Goal: Task Accomplishment & Management: Use online tool/utility

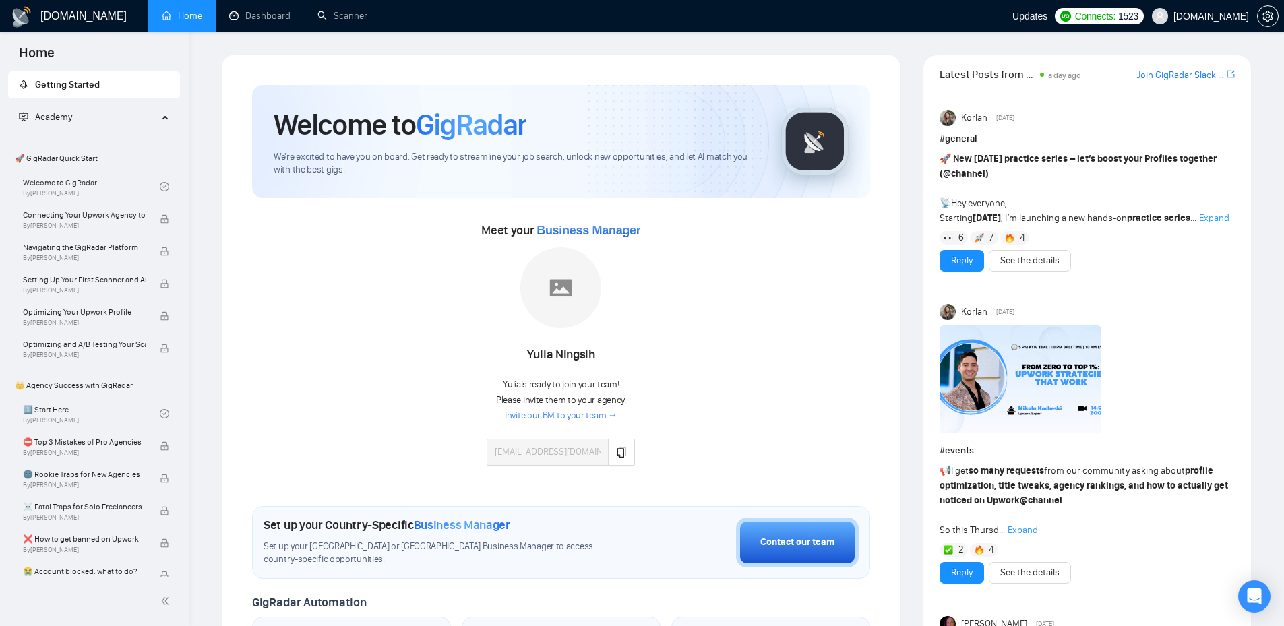
click at [1138, 17] on span "1523" at bounding box center [1128, 16] width 20 height 15
click at [263, 14] on link "Dashboard" at bounding box center [259, 15] width 61 height 11
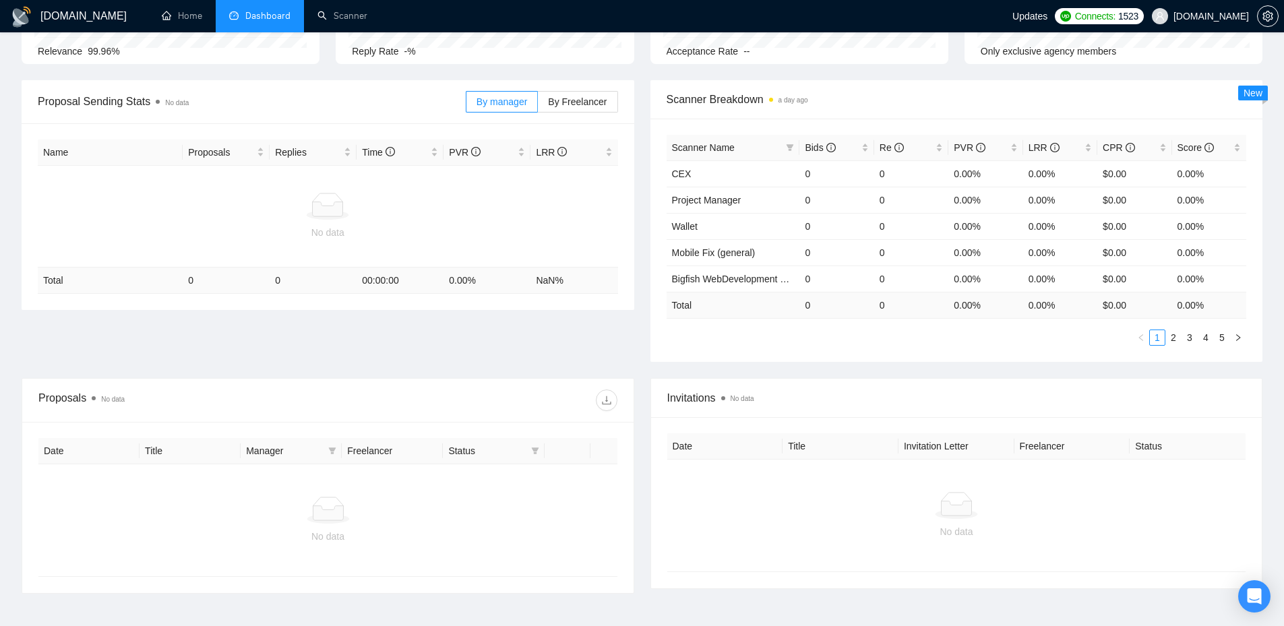
scroll to position [245, 0]
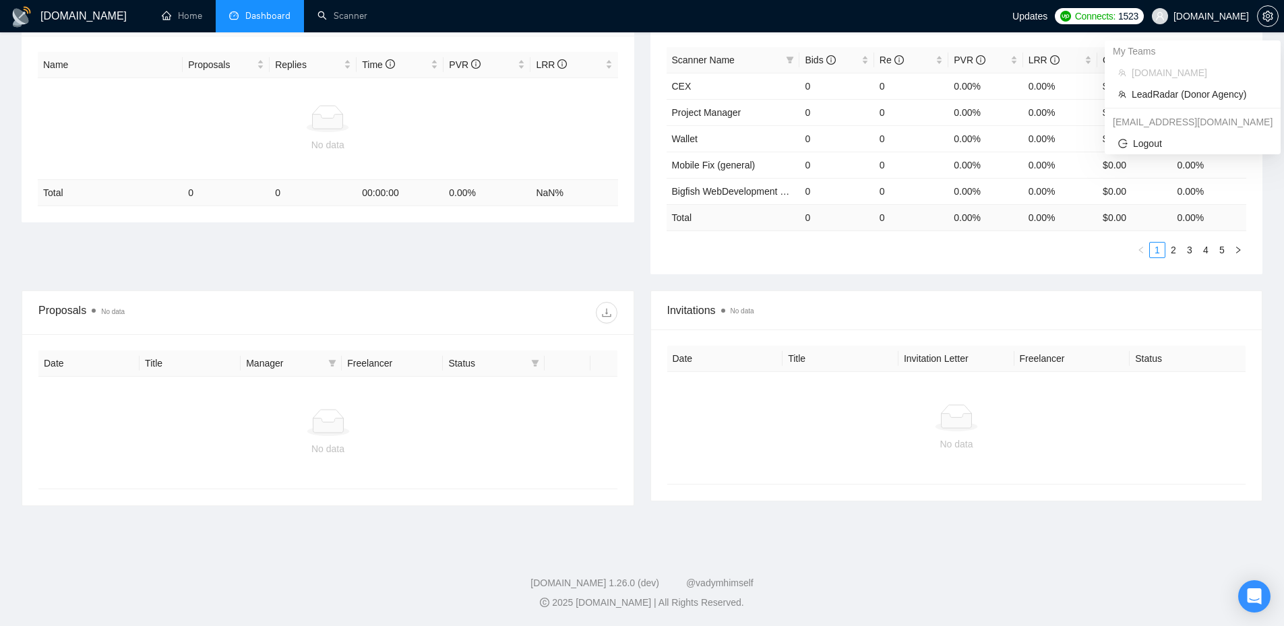
click at [1237, 16] on span "[DOMAIN_NAME]" at bounding box center [1210, 16] width 75 height 0
click at [1153, 100] on span "LeadRadar (Donor Agency)" at bounding box center [1198, 94] width 135 height 15
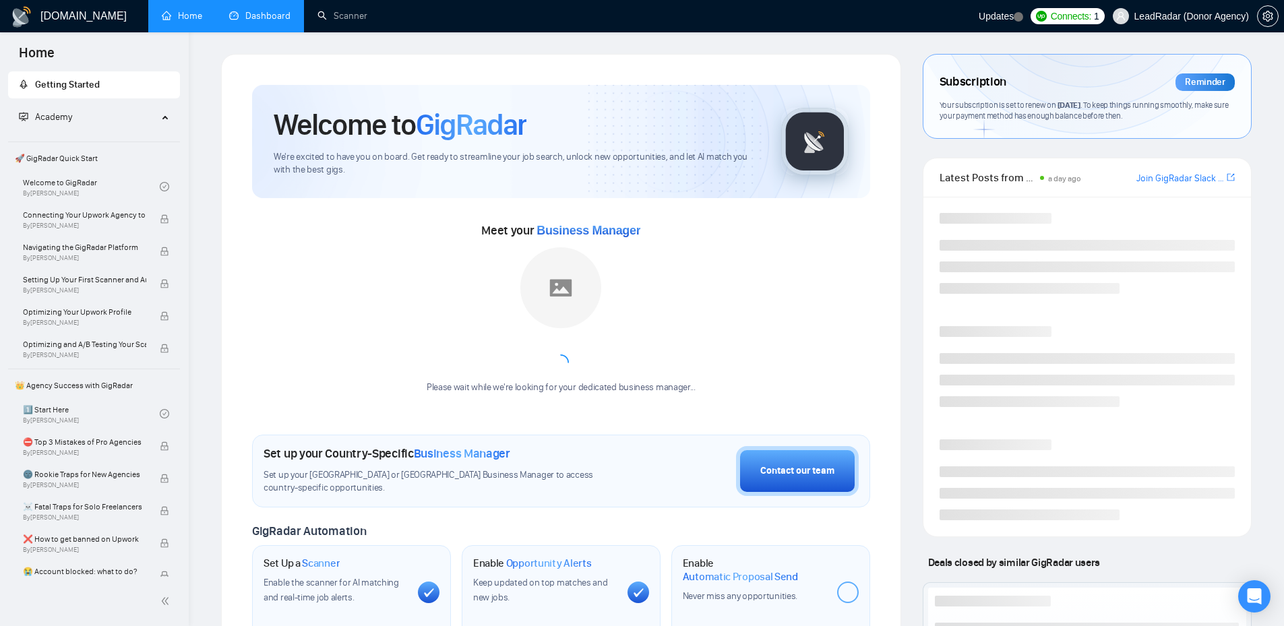
click at [257, 13] on link "Dashboard" at bounding box center [259, 15] width 61 height 11
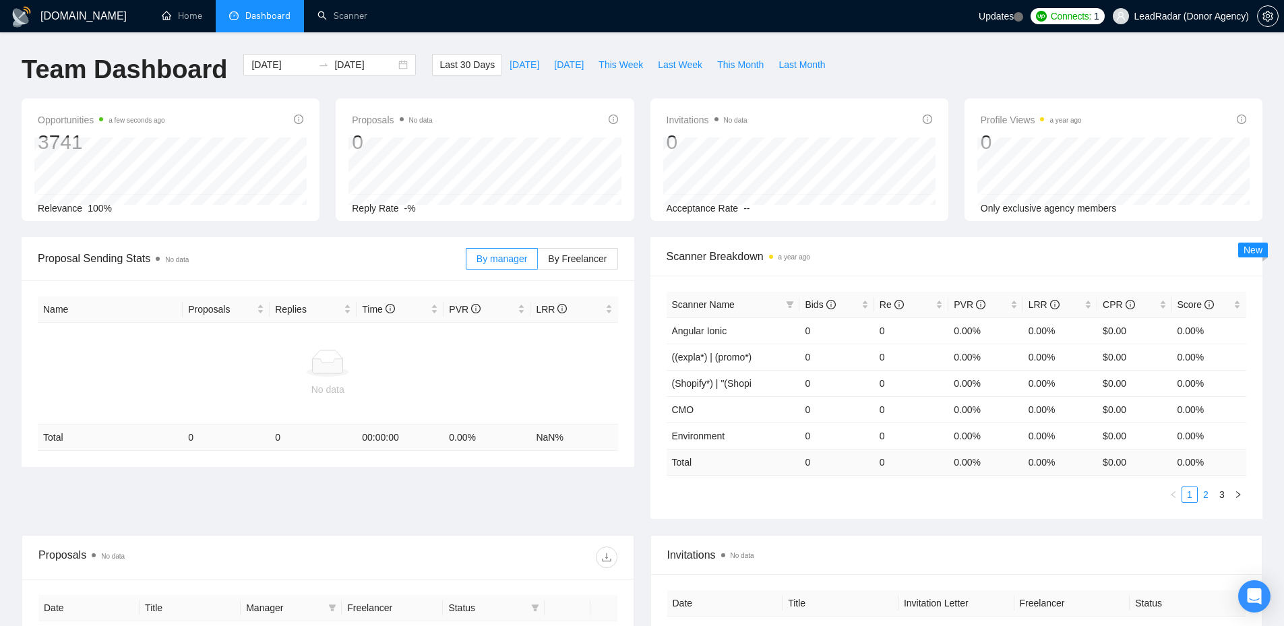
click at [1211, 497] on link "2" at bounding box center [1205, 494] width 15 height 15
click at [1225, 493] on link "3" at bounding box center [1221, 494] width 15 height 15
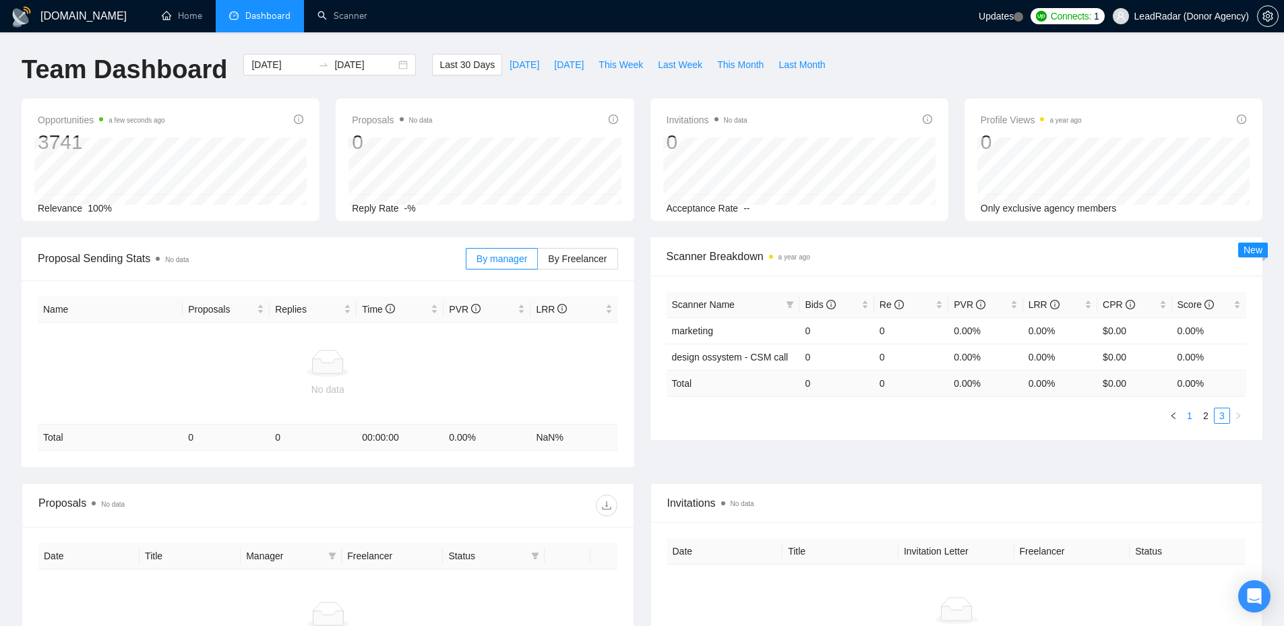
click at [1195, 415] on link "1" at bounding box center [1189, 415] width 15 height 15
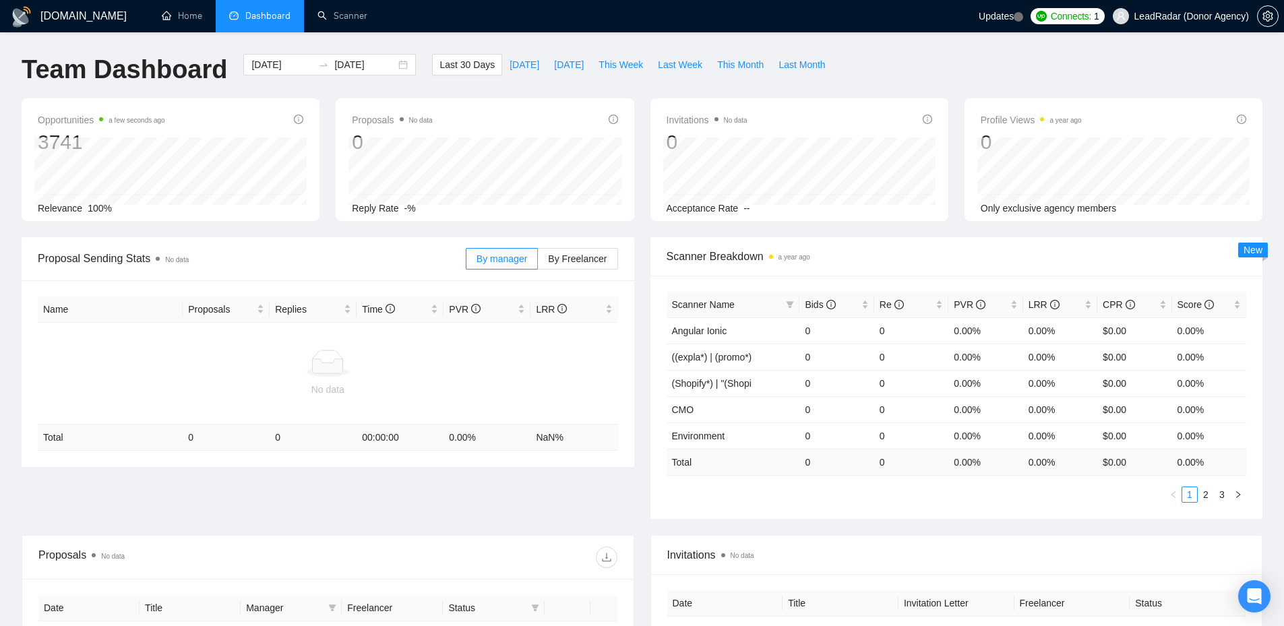
scroll to position [157, 0]
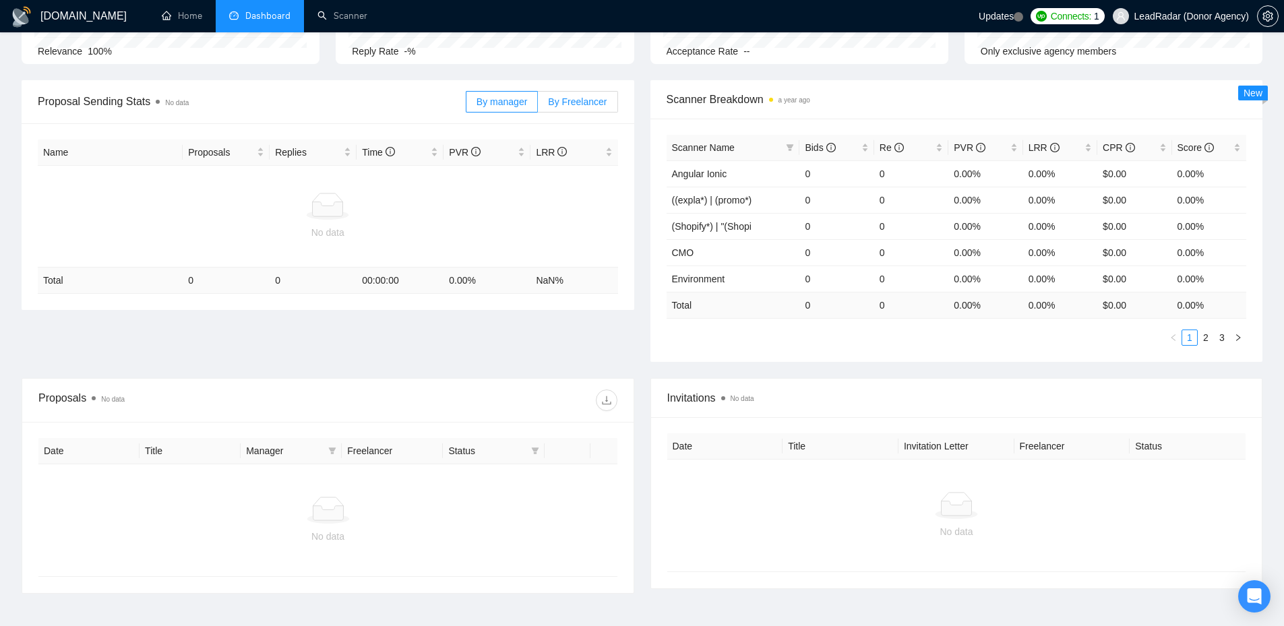
click at [578, 105] on span "By Freelancer" at bounding box center [577, 101] width 59 height 11
click at [538, 105] on input "By Freelancer" at bounding box center [538, 105] width 0 height 0
click at [501, 104] on span "By manager" at bounding box center [501, 101] width 51 height 11
click at [466, 105] on input "By manager" at bounding box center [466, 105] width 0 height 0
click at [574, 101] on span "By Freelancer" at bounding box center [577, 101] width 59 height 11
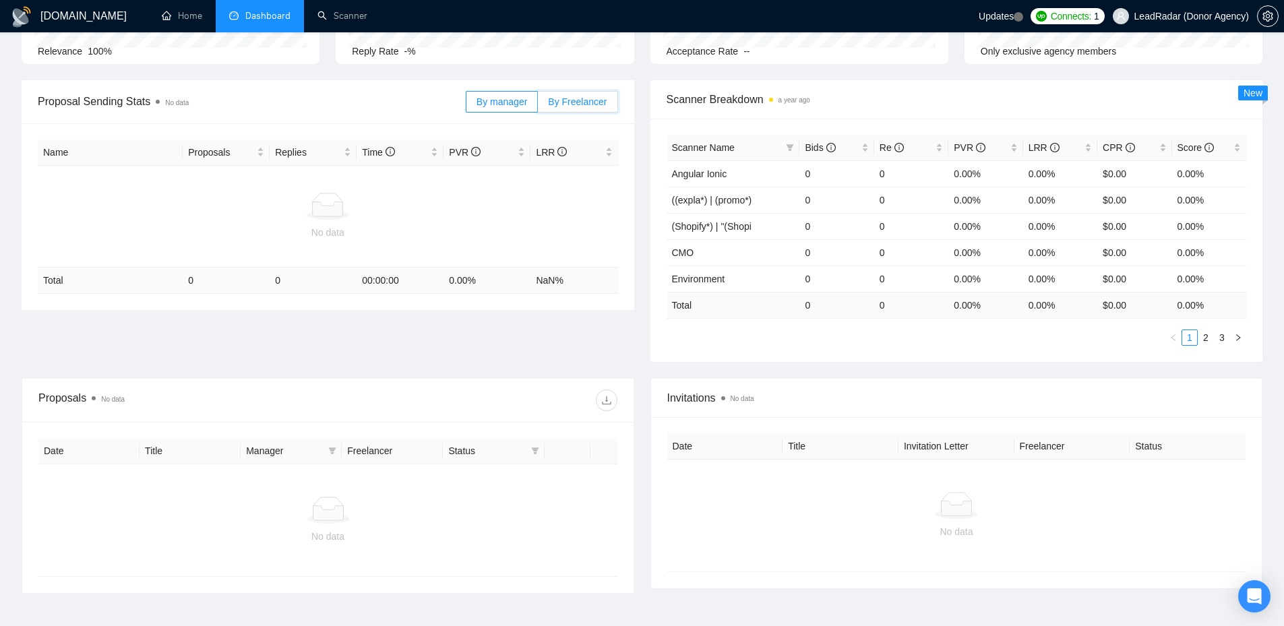
click at [538, 105] on input "By Freelancer" at bounding box center [538, 105] width 0 height 0
click at [519, 97] on span "By manager" at bounding box center [501, 101] width 51 height 11
click at [466, 105] on input "By manager" at bounding box center [466, 105] width 0 height 0
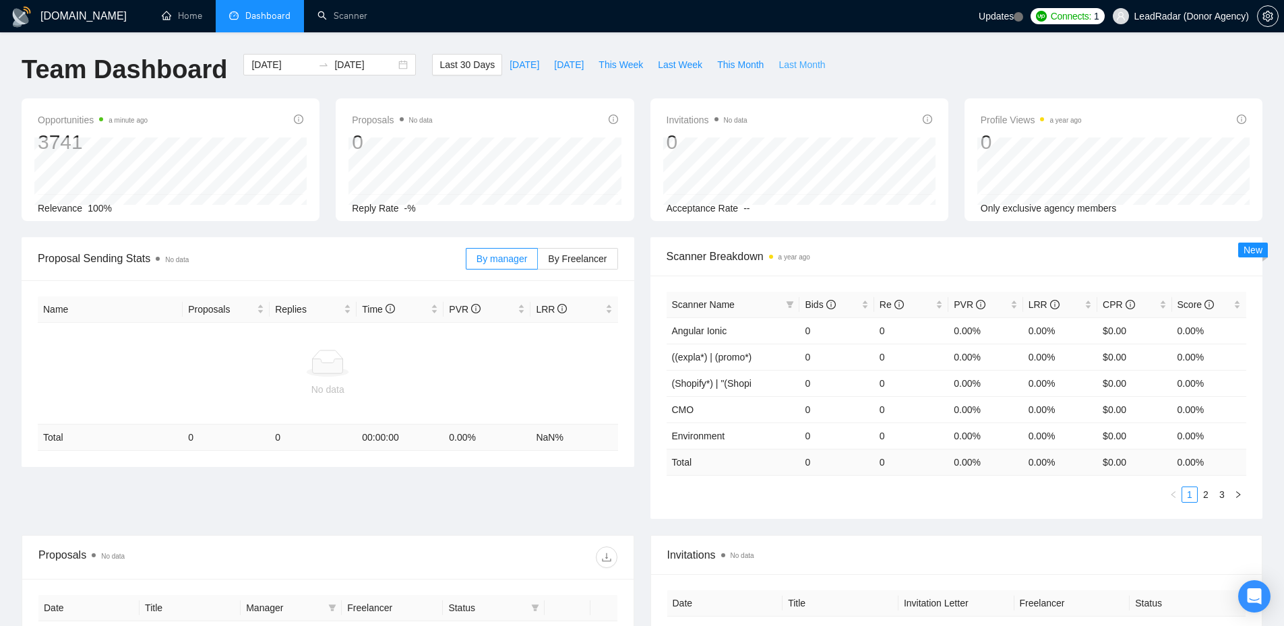
click at [798, 61] on span "Last Month" at bounding box center [801, 64] width 46 height 15
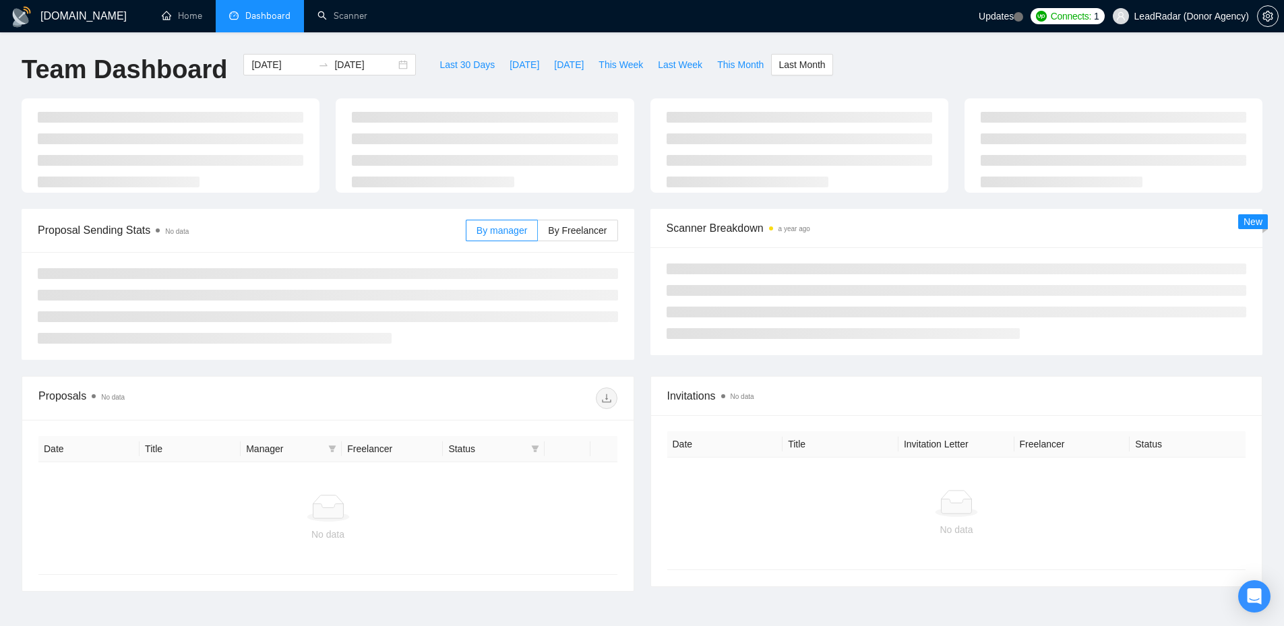
type input "[DATE]"
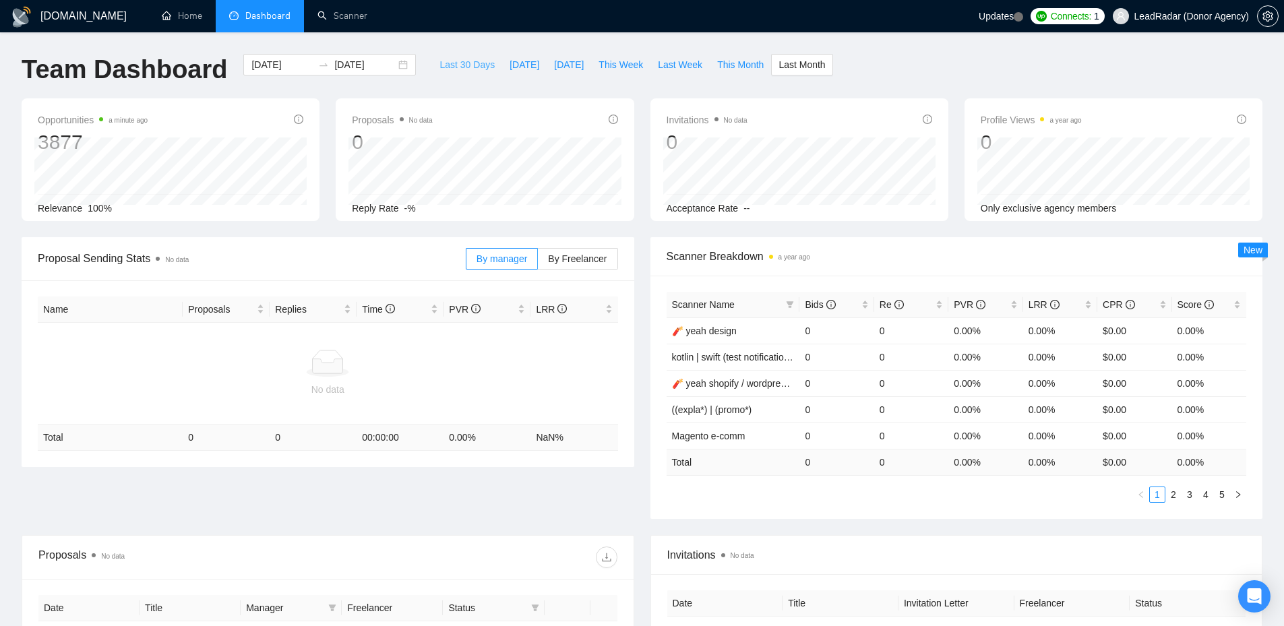
click at [455, 65] on span "Last 30 Days" at bounding box center [466, 64] width 55 height 15
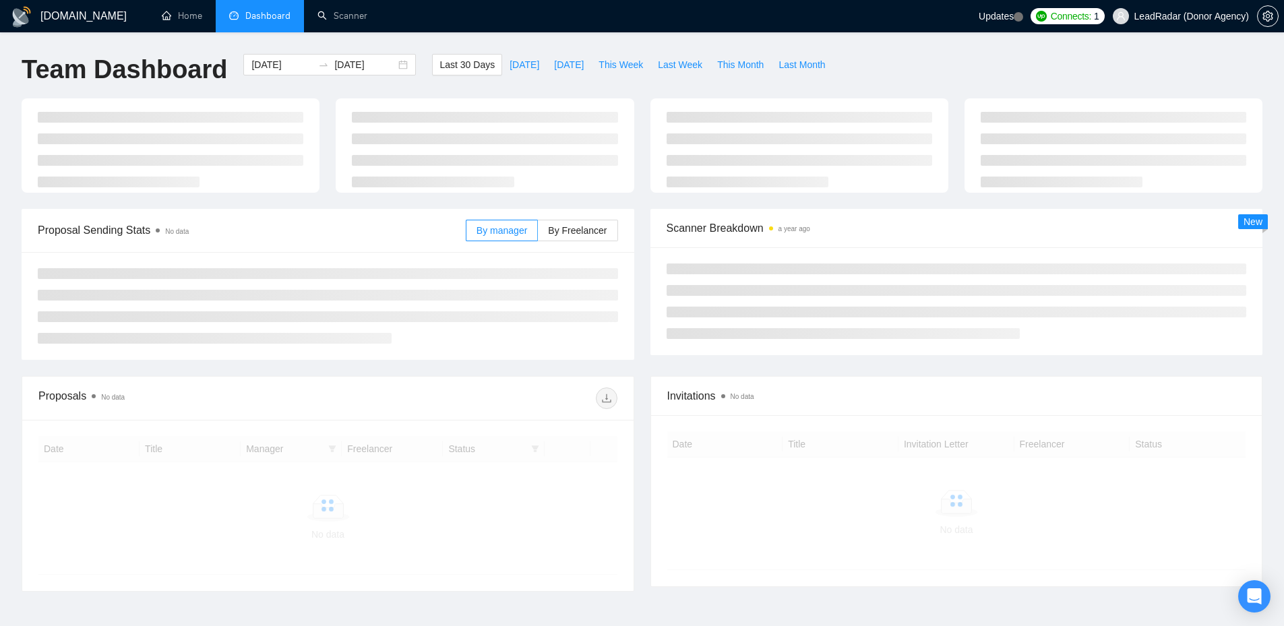
type input "[DATE]"
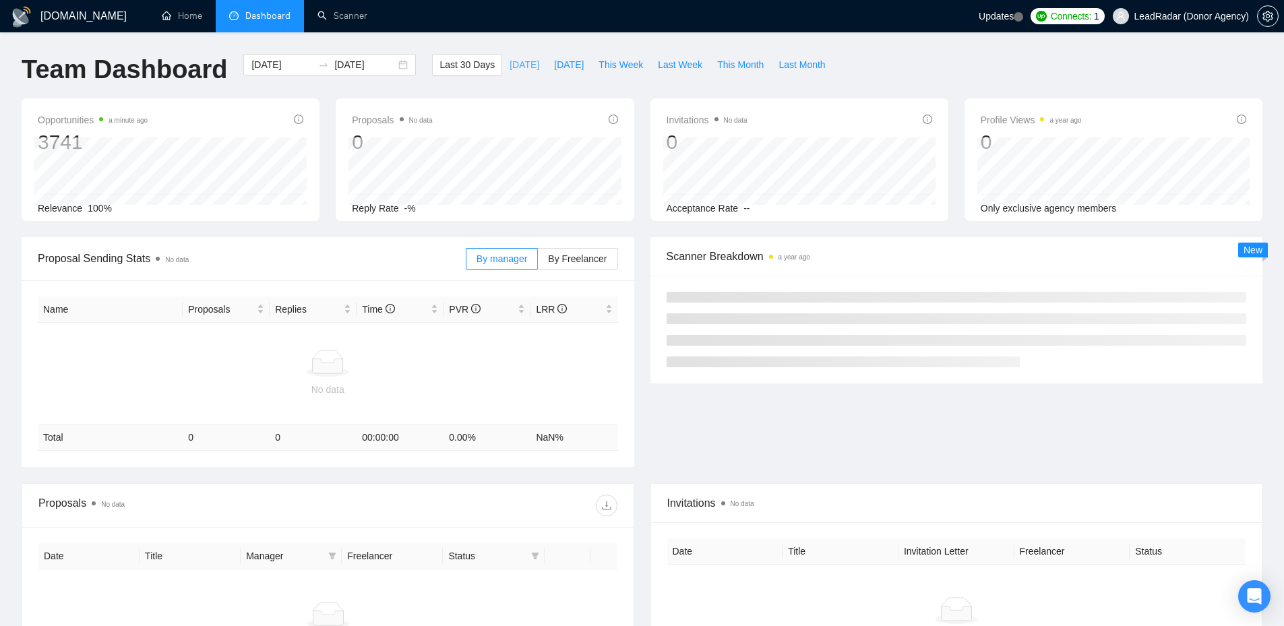
click at [511, 64] on span "[DATE]" at bounding box center [524, 64] width 30 height 15
type input "[DATE]"
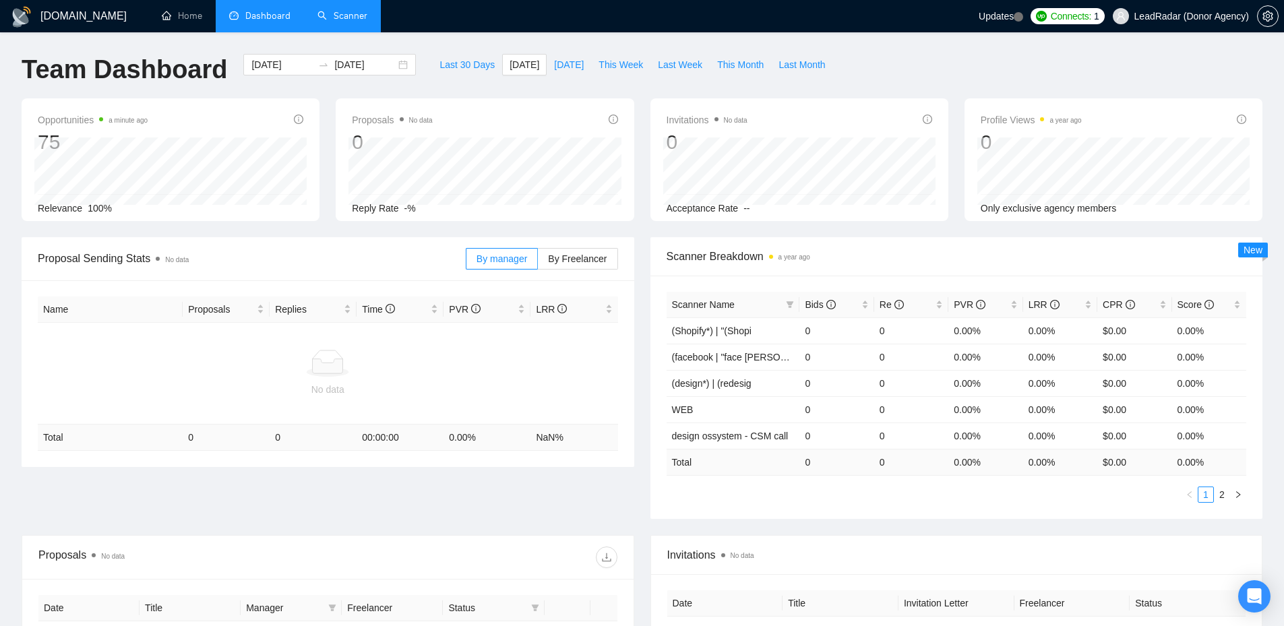
click at [332, 21] on link "Scanner" at bounding box center [342, 15] width 50 height 11
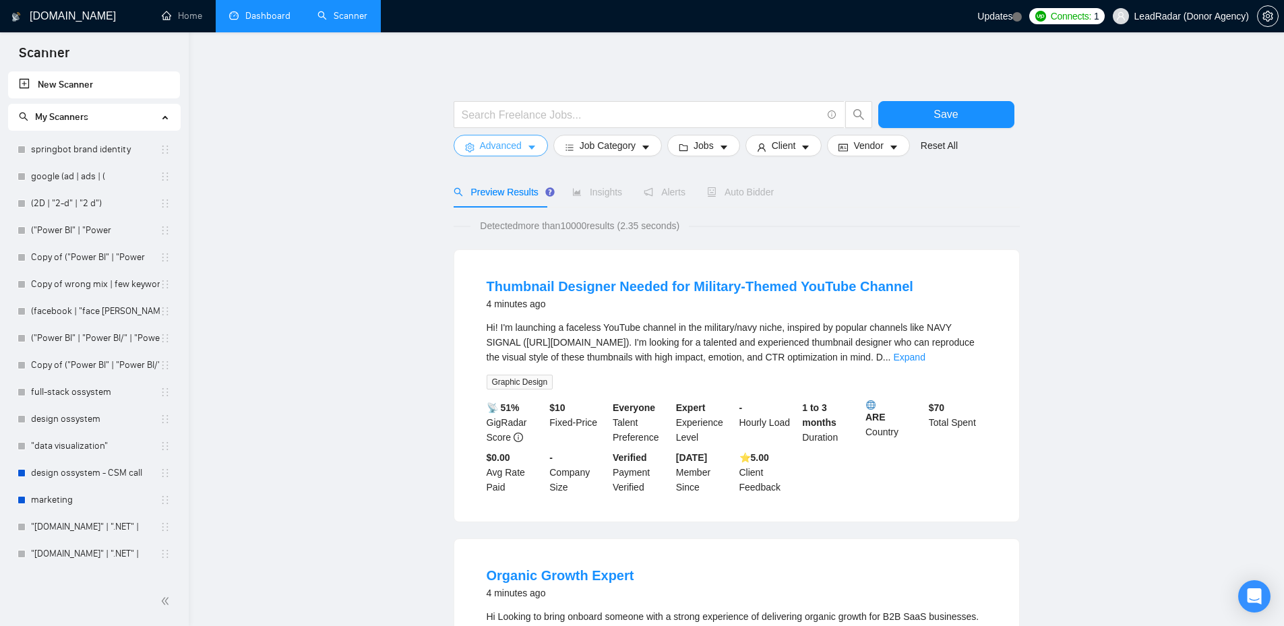
click at [529, 146] on icon "caret-down" at bounding box center [531, 148] width 7 height 4
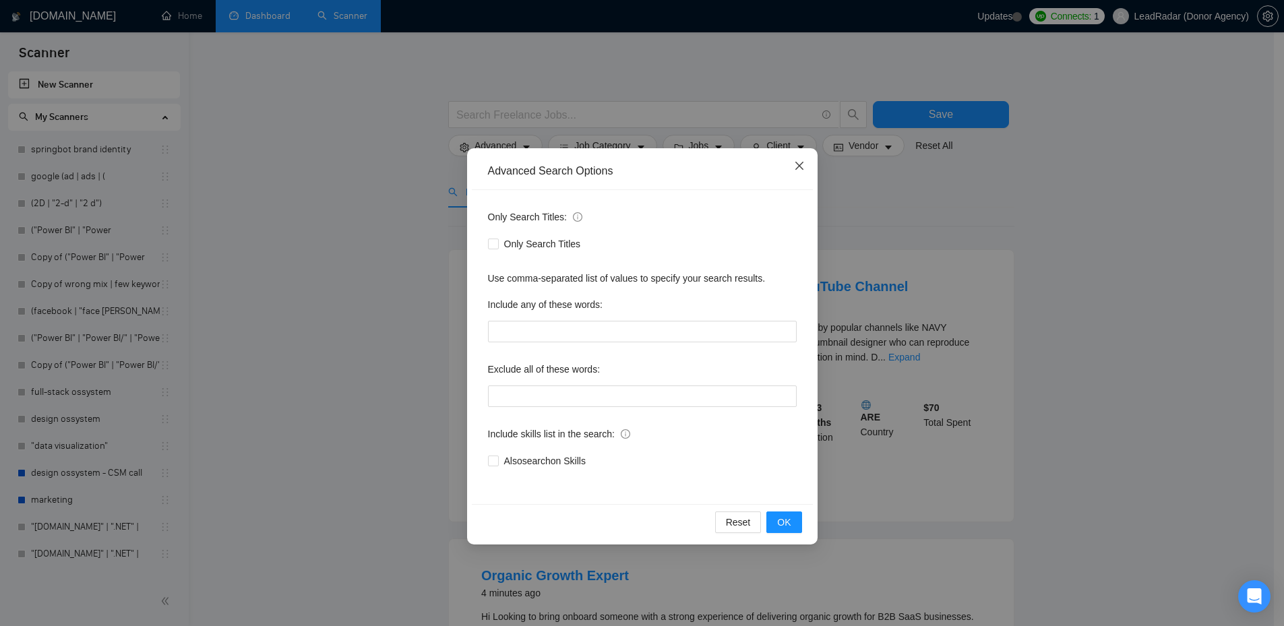
click at [803, 168] on icon "close" at bounding box center [799, 165] width 11 height 11
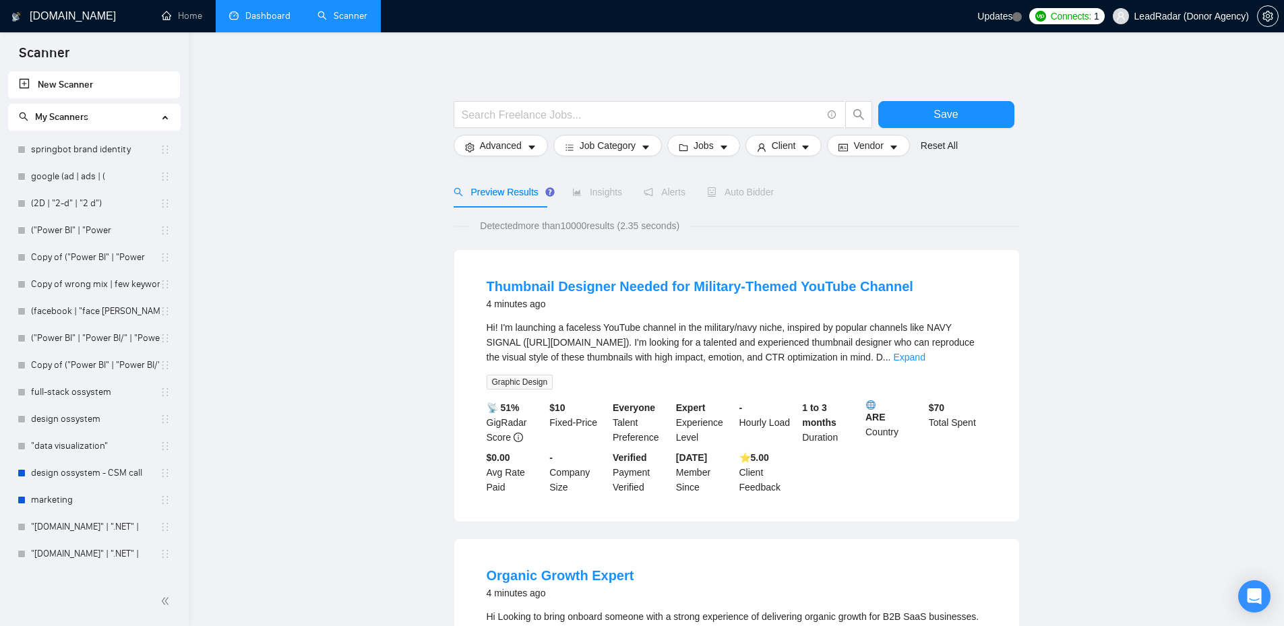
click at [590, 197] on span "Insights" at bounding box center [597, 192] width 50 height 11
click at [598, 193] on span "Insights" at bounding box center [597, 192] width 50 height 11
click at [614, 194] on span "Insights" at bounding box center [597, 192] width 50 height 11
click at [638, 141] on button "Job Category" at bounding box center [607, 146] width 108 height 22
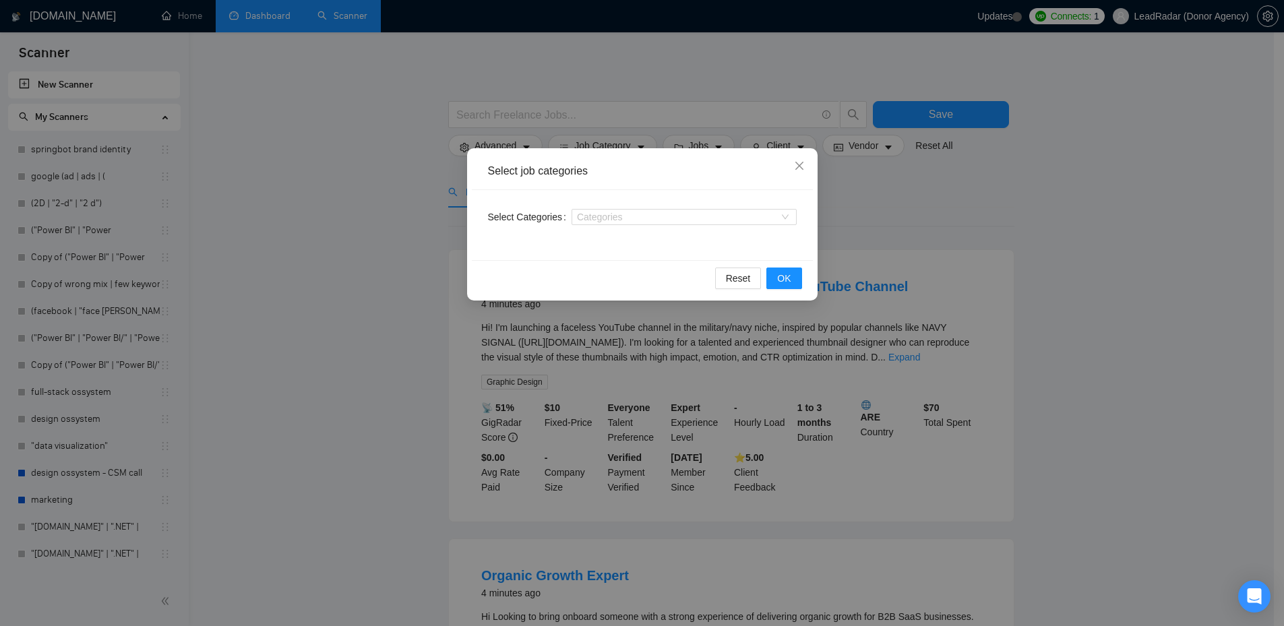
click at [777, 208] on div "Categories" at bounding box center [683, 217] width 225 height 22
click at [727, 214] on div at bounding box center [677, 217] width 205 height 11
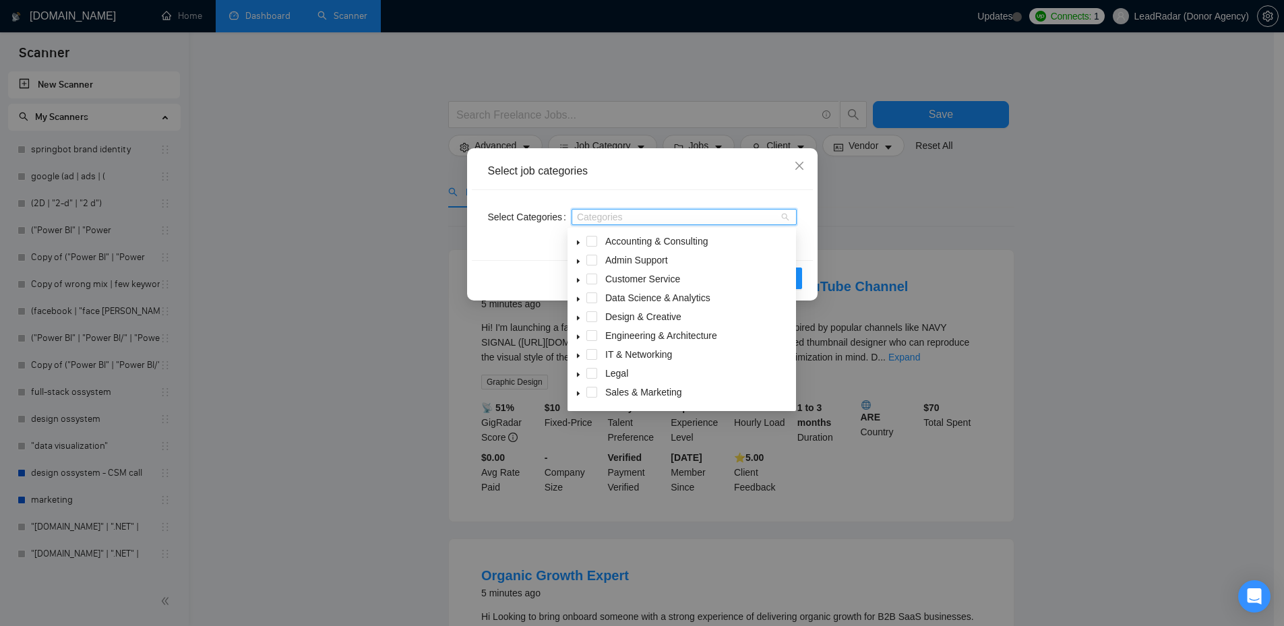
click at [888, 197] on div "Select job categories Select Categories Categories Reset OK" at bounding box center [642, 313] width 1284 height 626
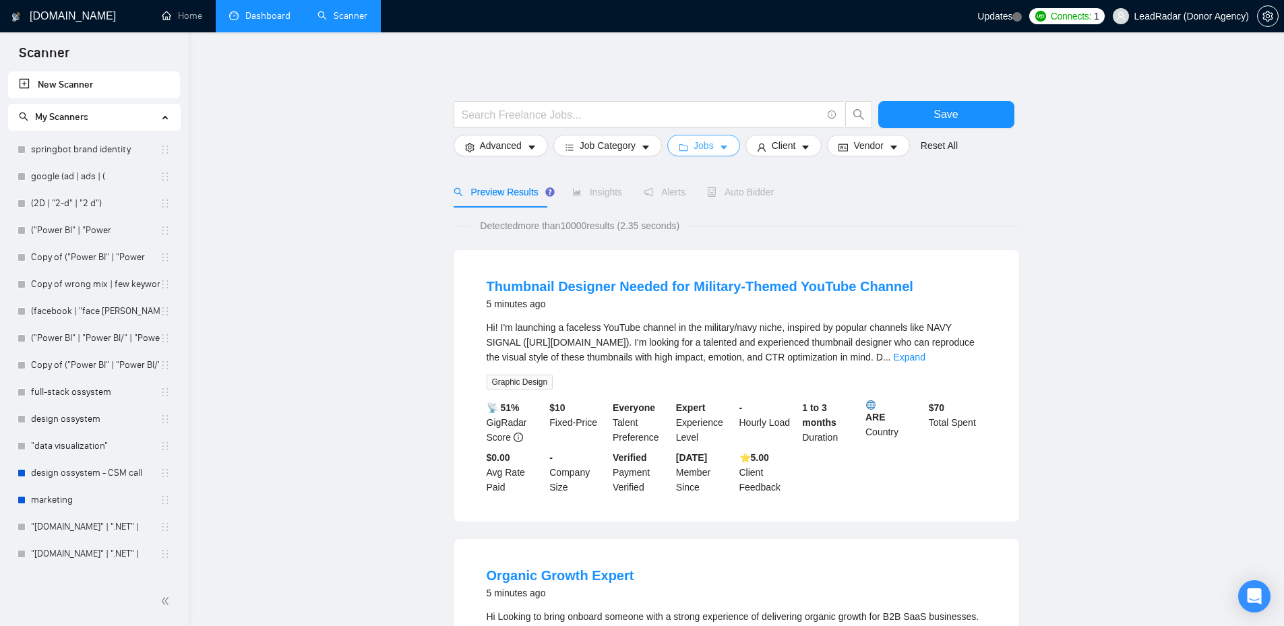
click at [719, 142] on span "caret-down" at bounding box center [723, 147] width 9 height 10
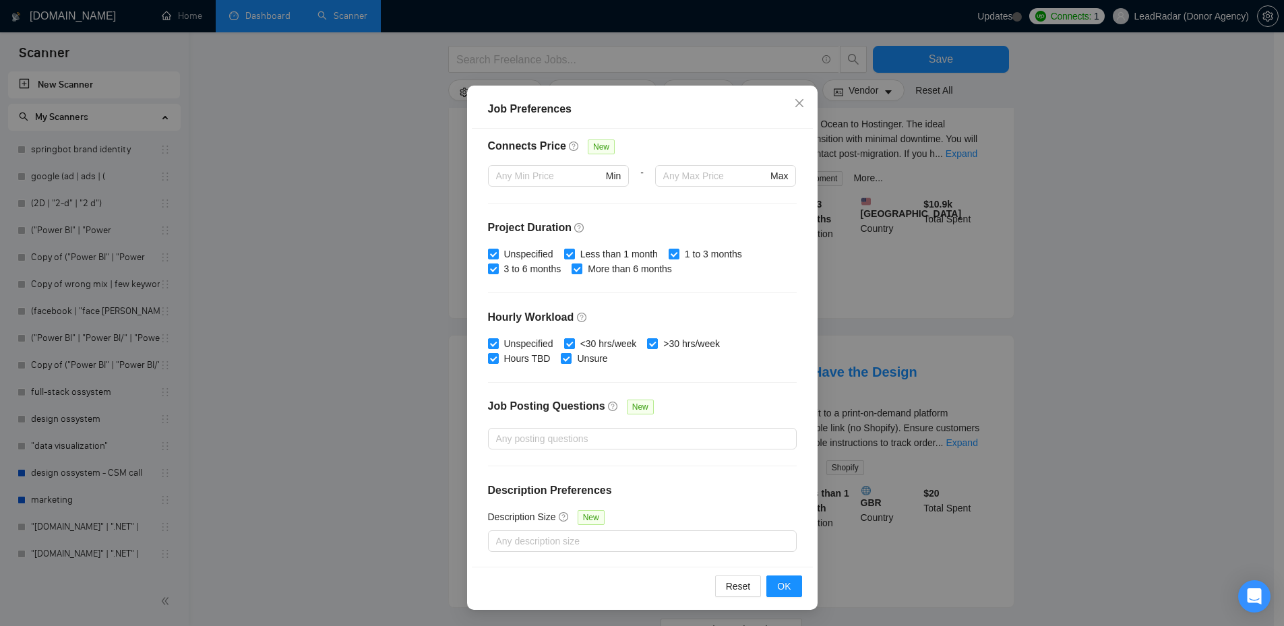
scroll to position [1219, 0]
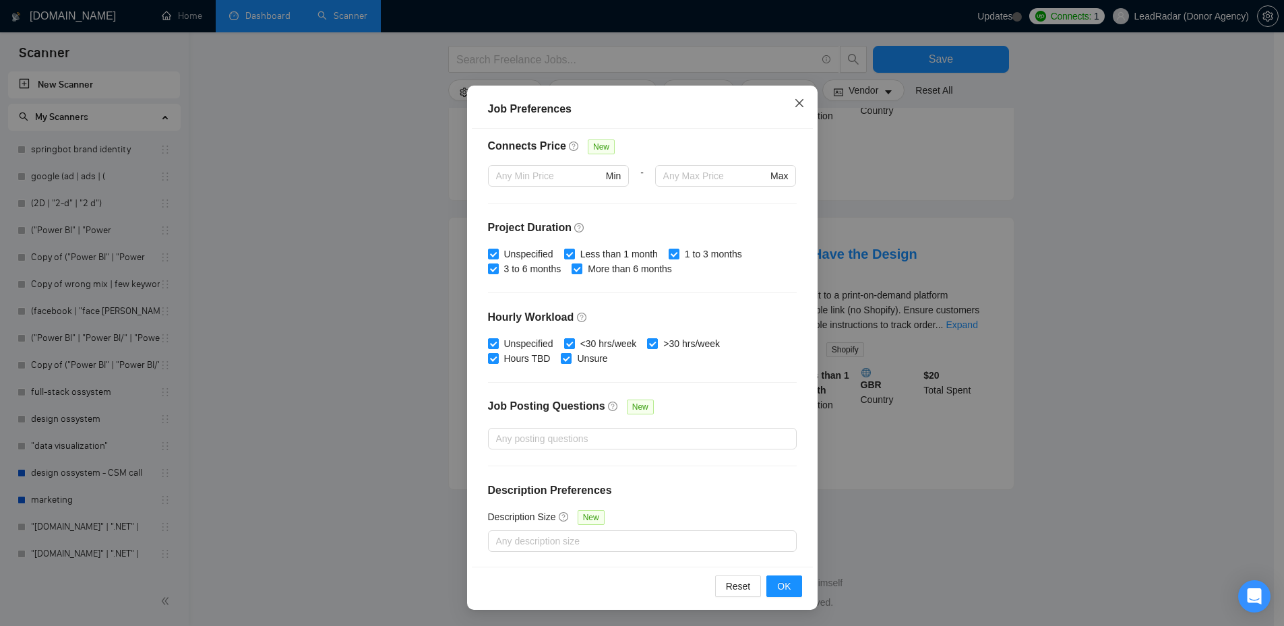
click at [798, 103] on icon "close" at bounding box center [799, 103] width 11 height 11
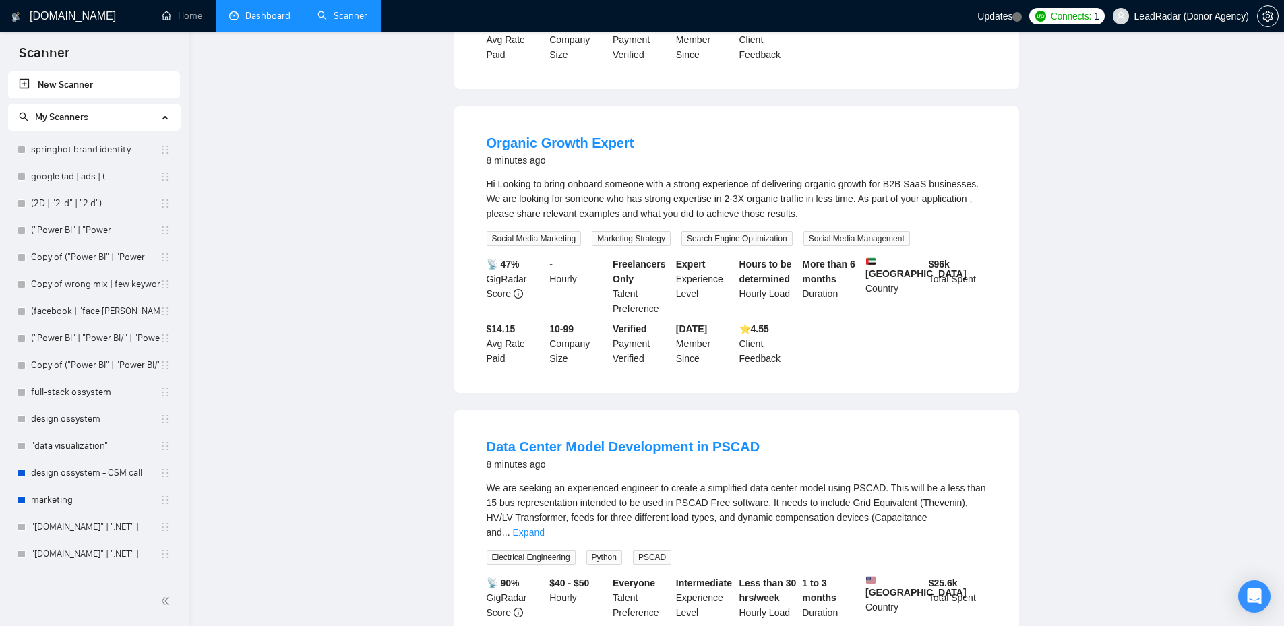
scroll to position [0, 0]
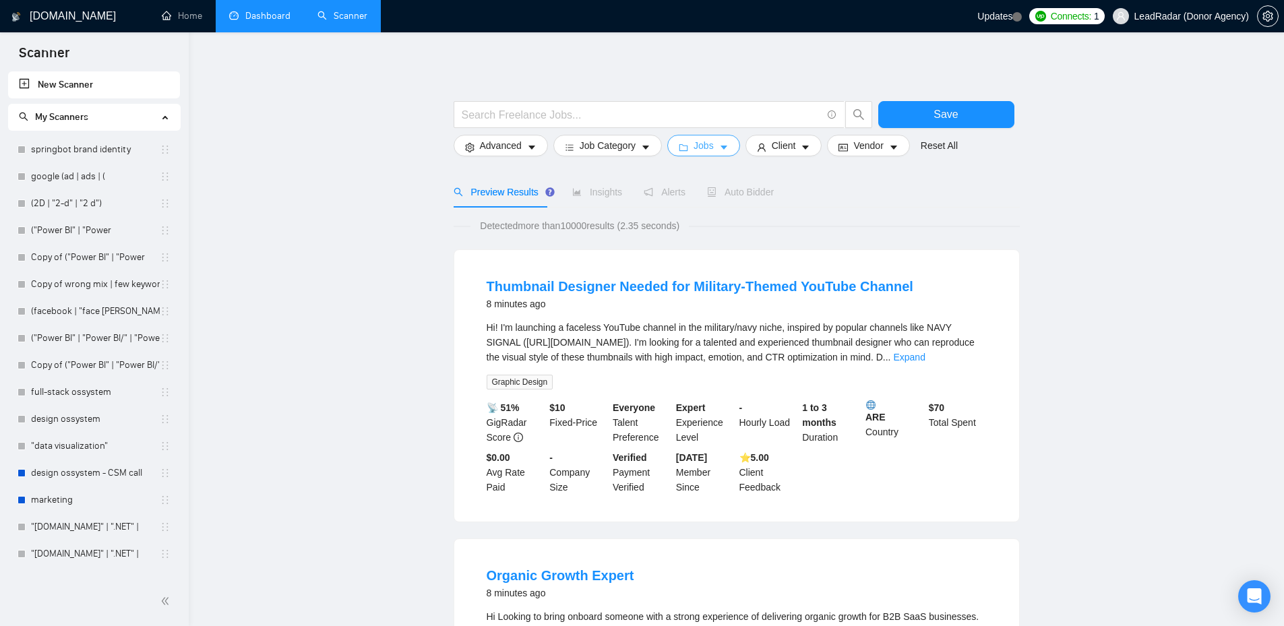
click at [699, 148] on span "Jobs" at bounding box center [703, 145] width 20 height 15
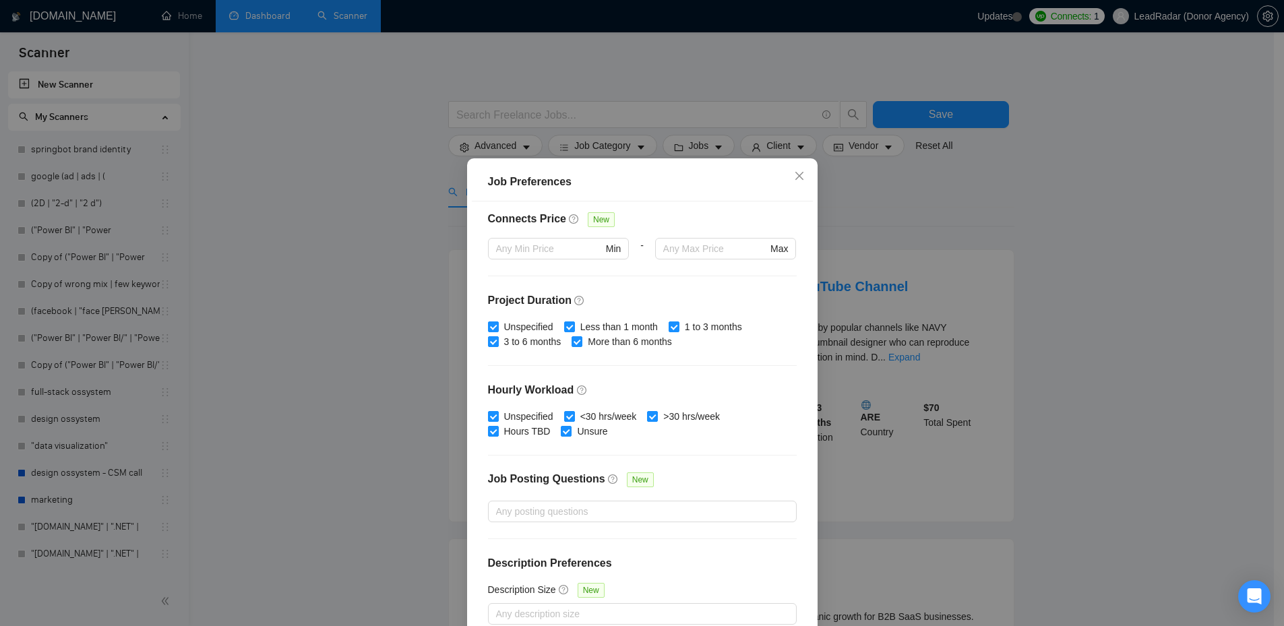
click at [730, 84] on div "Job Preferences Budget Project Type All Fixed Price Hourly Rate Fixed Price Bud…" at bounding box center [642, 313] width 1284 height 626
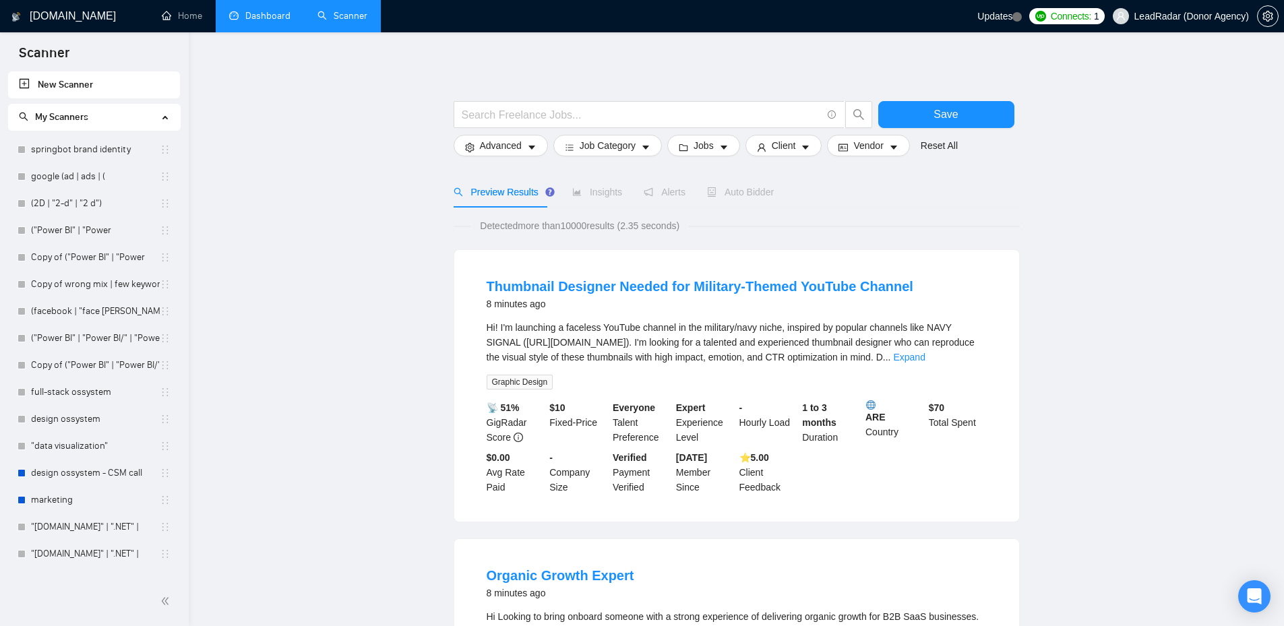
click at [694, 123] on span at bounding box center [649, 114] width 391 height 27
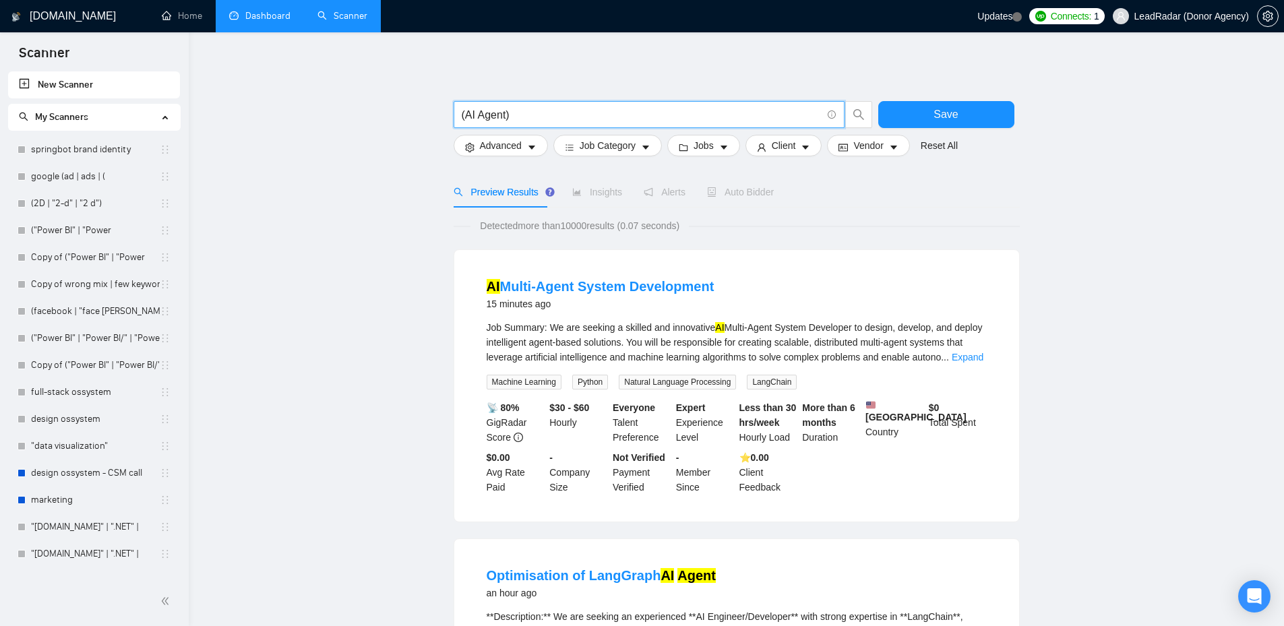
type input "(AI Agent)"
click at [600, 197] on span "Insights" at bounding box center [597, 192] width 50 height 11
click at [662, 190] on span "Alerts" at bounding box center [665, 192] width 42 height 11
click at [890, 146] on icon "caret-down" at bounding box center [893, 148] width 7 height 4
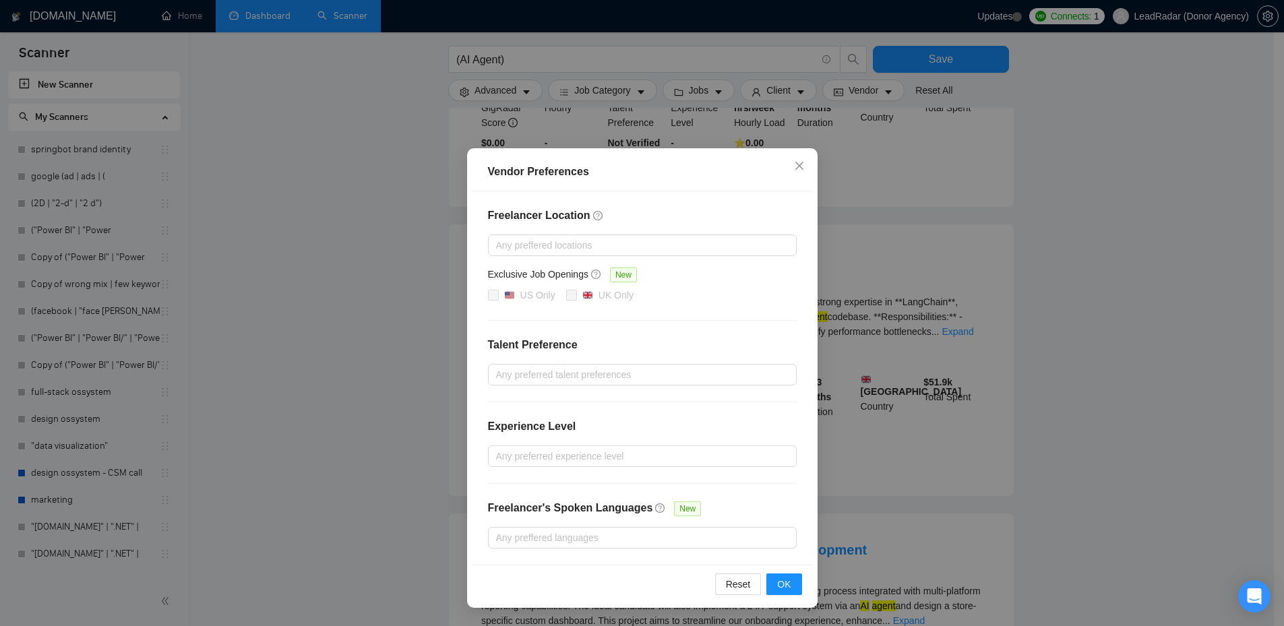
scroll to position [472, 0]
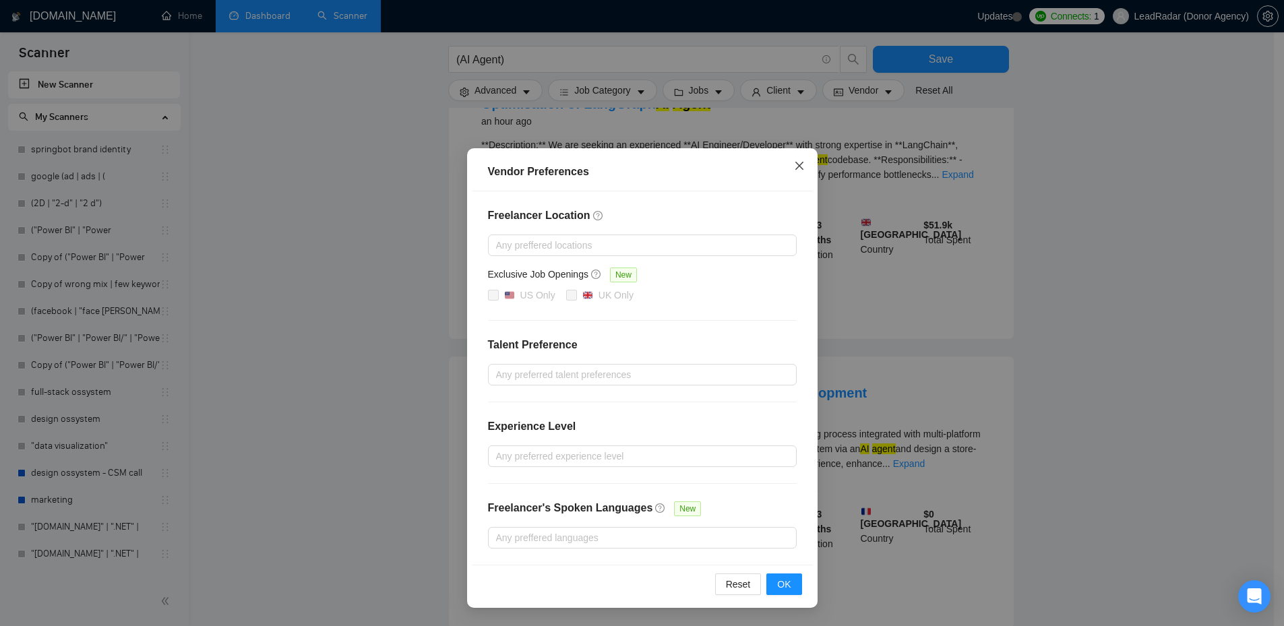
click at [799, 164] on icon "close" at bounding box center [799, 165] width 11 height 11
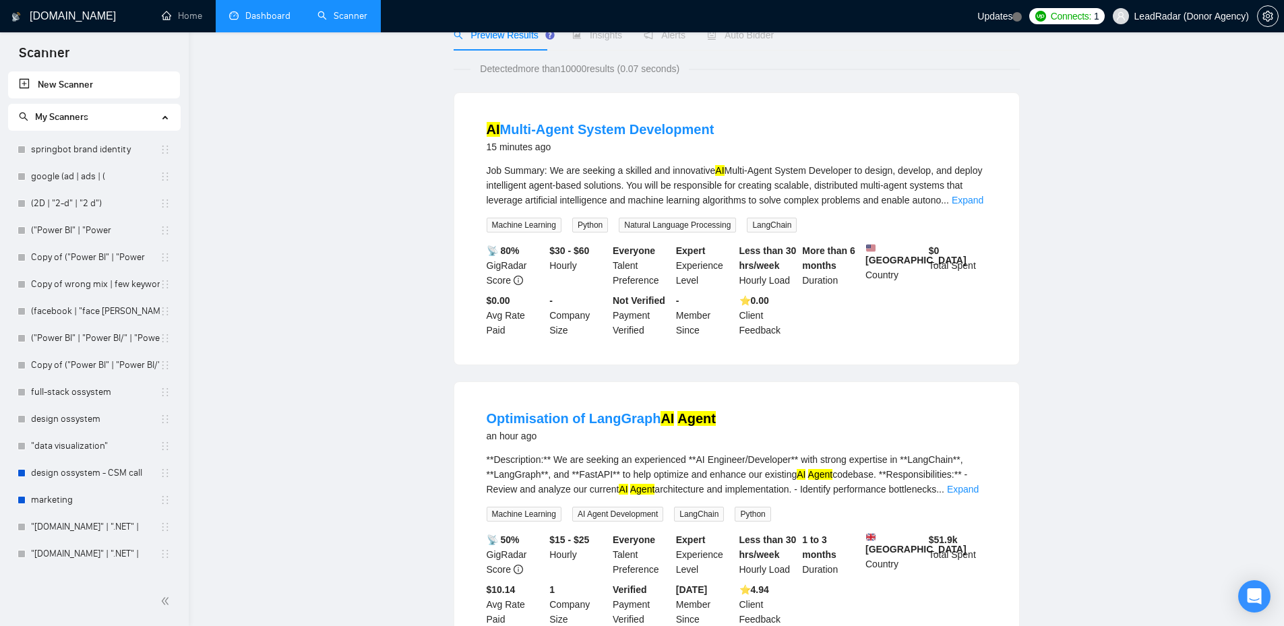
scroll to position [0, 0]
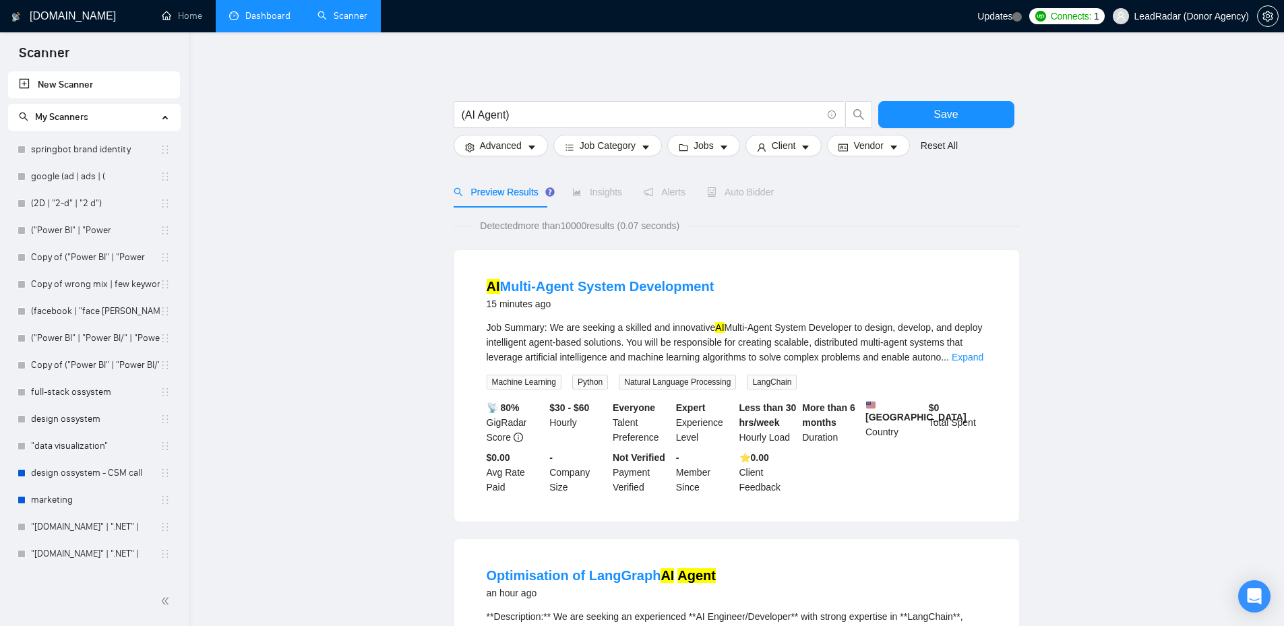
click at [585, 185] on div "Insights" at bounding box center [597, 192] width 50 height 15
click at [667, 187] on span "Alerts" at bounding box center [665, 192] width 42 height 11
click at [605, 195] on span "Insights" at bounding box center [597, 192] width 50 height 11
click at [670, 193] on span "Alerts" at bounding box center [665, 192] width 42 height 11
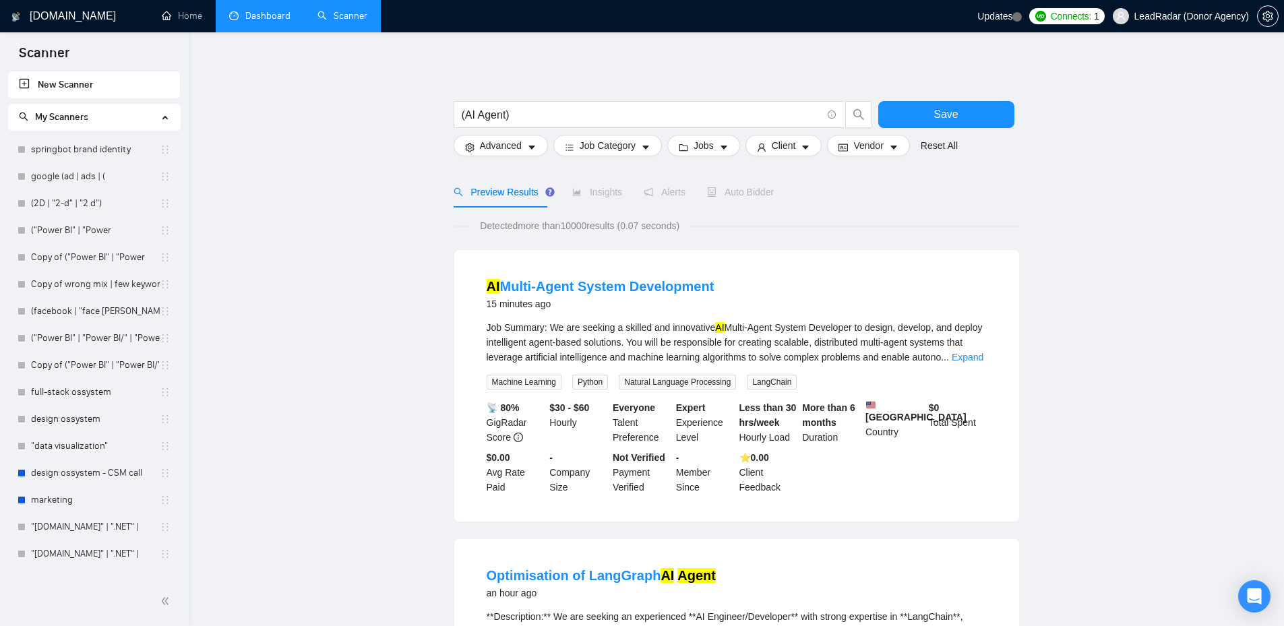
click at [505, 192] on span "Preview Results" at bounding box center [502, 192] width 97 height 11
click at [498, 199] on div "Preview Results" at bounding box center [502, 192] width 97 height 15
click at [455, 184] on div "Preview Results" at bounding box center [502, 192] width 97 height 31
click at [912, 109] on button "Save" at bounding box center [946, 114] width 136 height 27
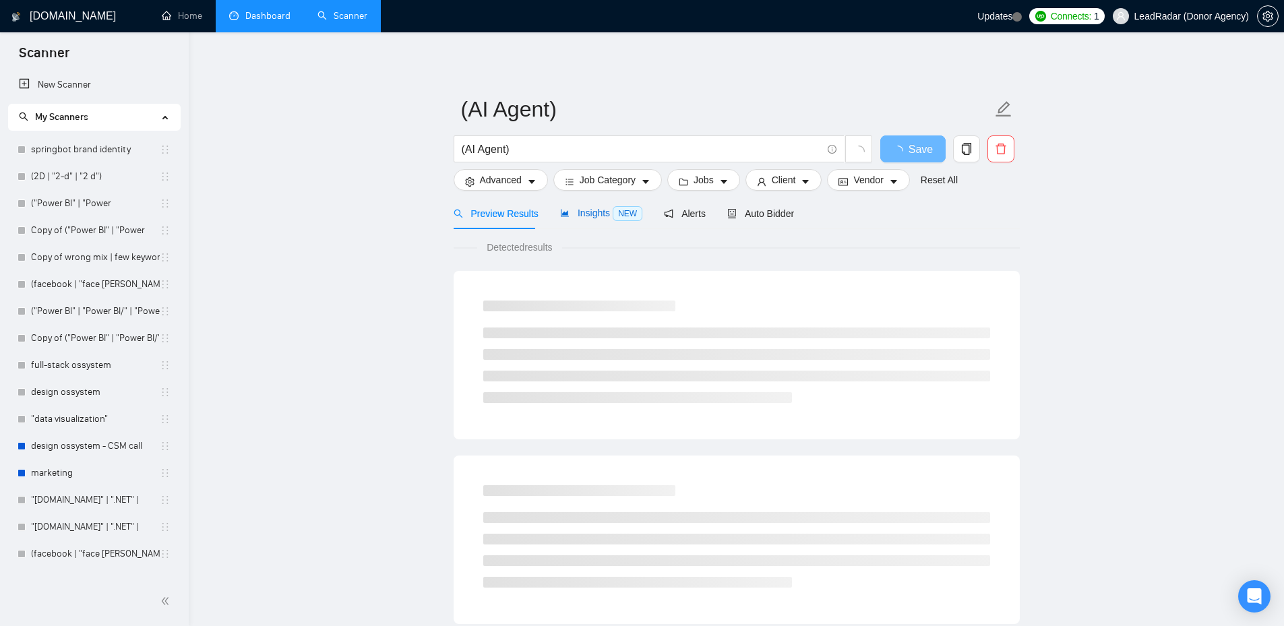
click at [579, 216] on span "Insights NEW" at bounding box center [601, 213] width 82 height 11
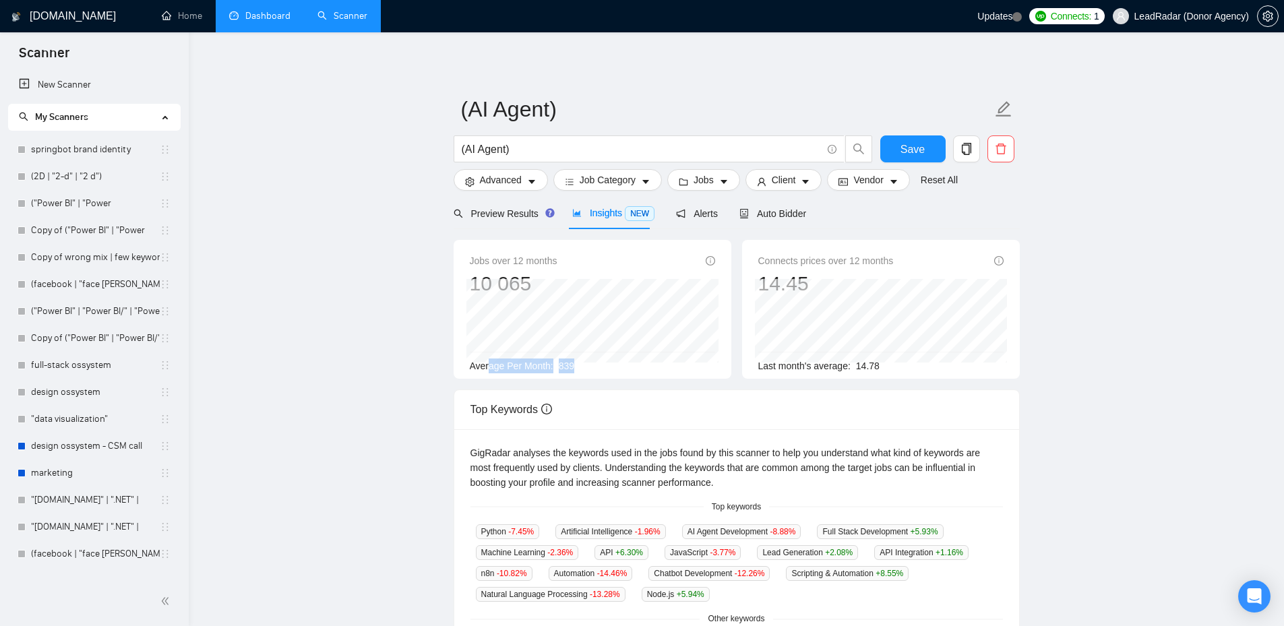
drag, startPoint x: 555, startPoint y: 367, endPoint x: 487, endPoint y: 374, distance: 69.1
click at [487, 374] on div "Jobs over 12 months 10 065 [DATE] 370 Average Per Month: 839" at bounding box center [593, 309] width 278 height 139
click at [627, 179] on span "Job Category" at bounding box center [608, 180] width 56 height 15
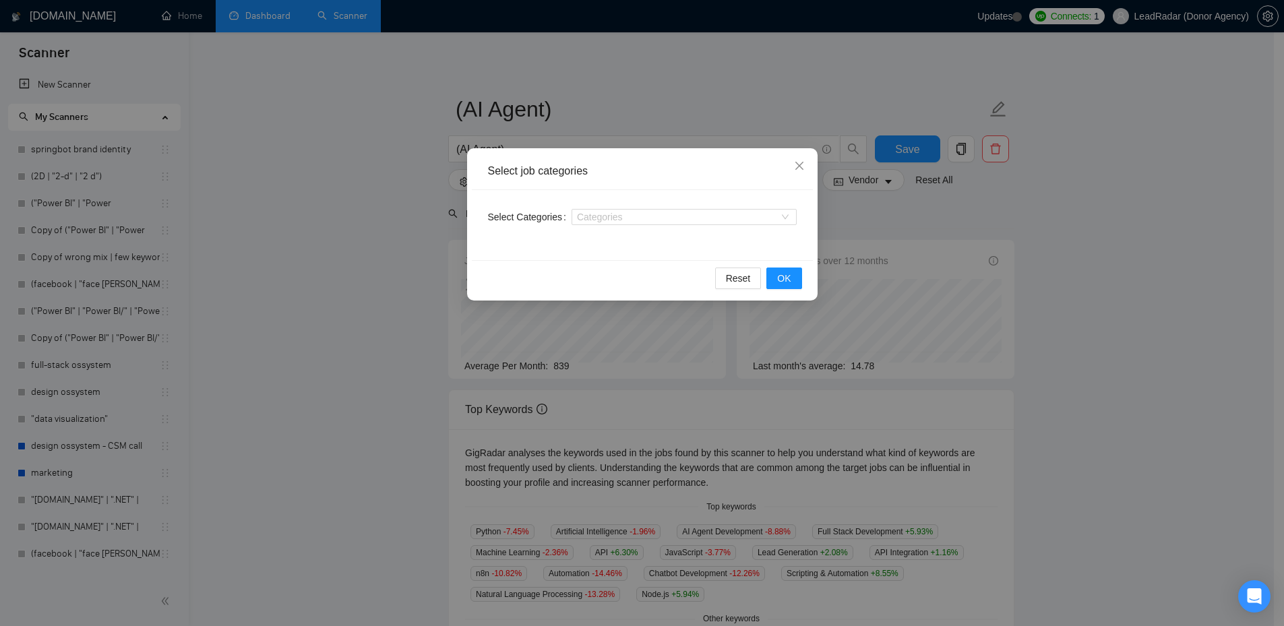
click at [954, 186] on div "Select job categories Select Categories Categories Reset OK" at bounding box center [642, 313] width 1284 height 626
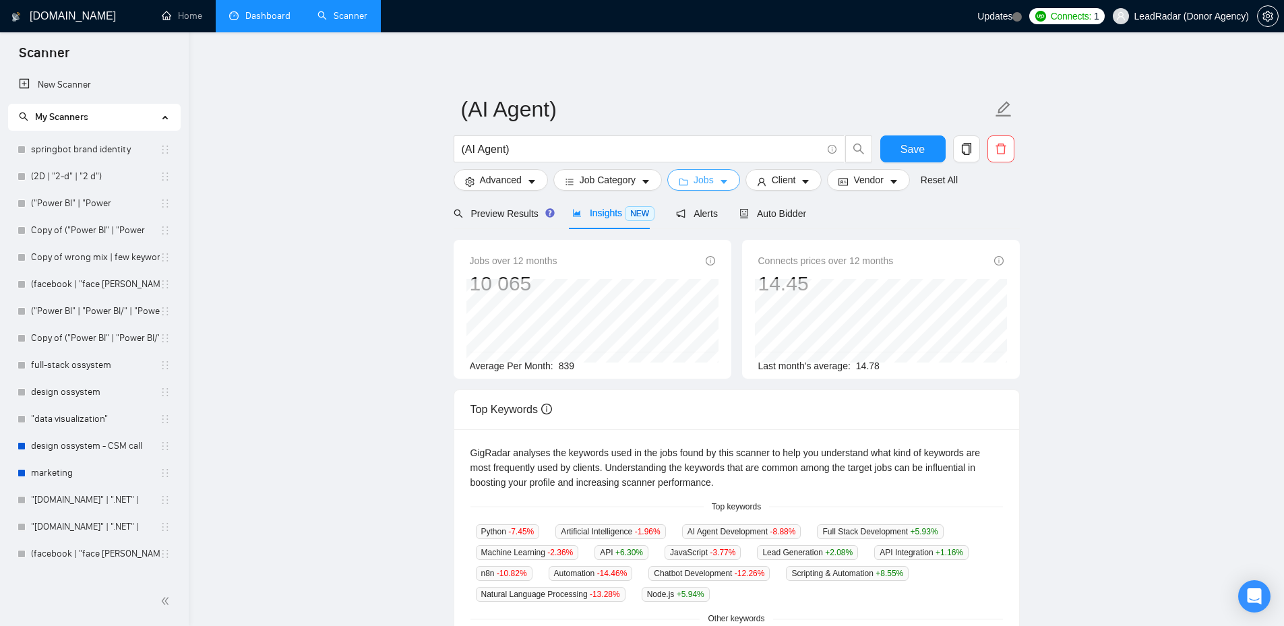
click at [719, 187] on icon "caret-down" at bounding box center [723, 181] width 9 height 9
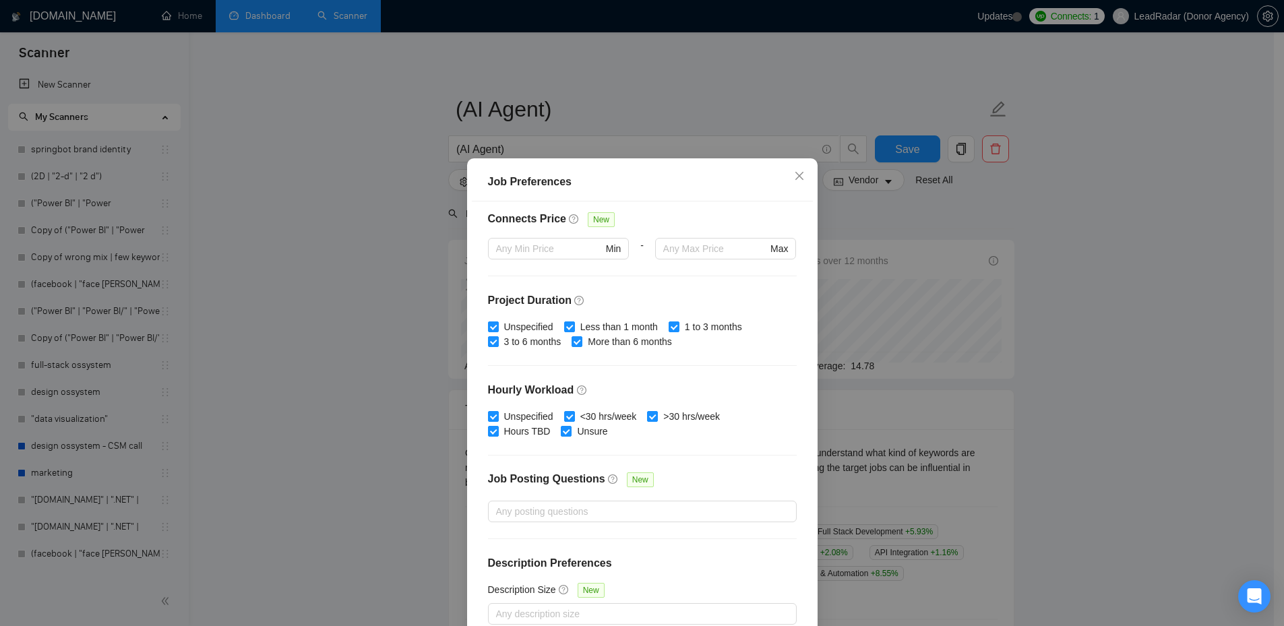
scroll to position [73, 0]
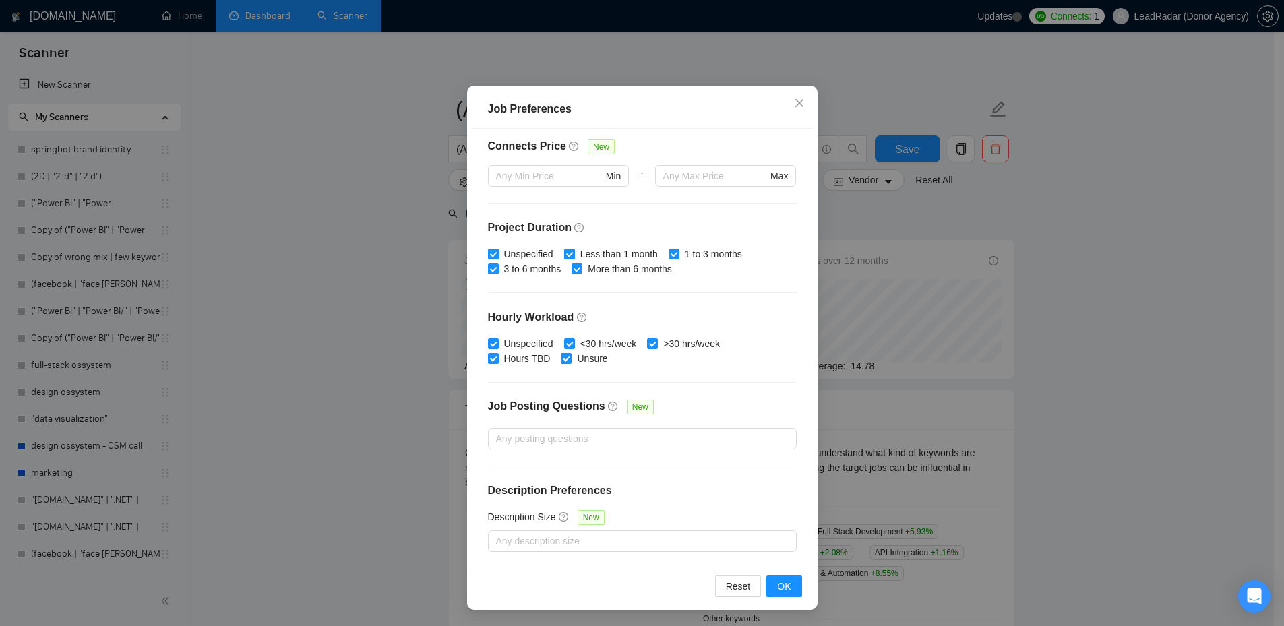
click at [1123, 228] on div "Job Preferences Budget Project Type All Fixed Price Hourly Rate Fixed Price Bud…" at bounding box center [642, 313] width 1284 height 626
